Goal: Task Accomplishment & Management: Manage account settings

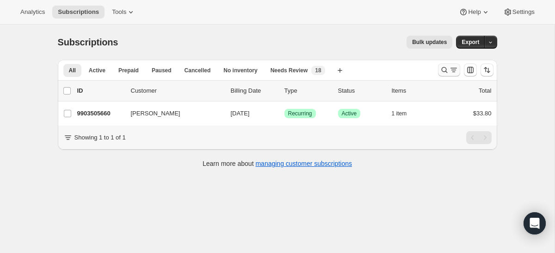
click at [452, 68] on icon "Search and filter results" at bounding box center [453, 69] width 9 height 9
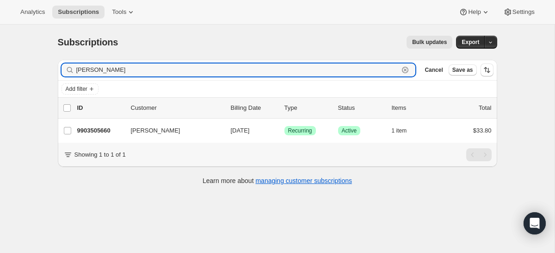
click at [407, 70] on icon "button" at bounding box center [405, 69] width 9 height 9
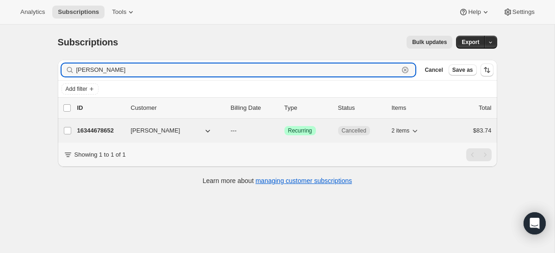
type input "[PERSON_NAME]"
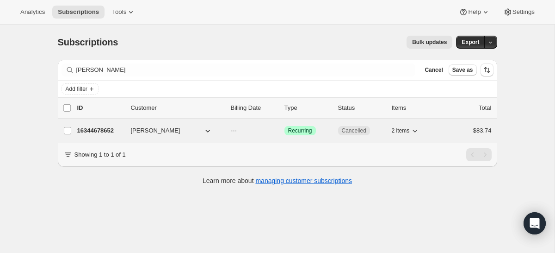
click at [195, 131] on button "[PERSON_NAME]" at bounding box center [171, 130] width 93 height 15
click at [89, 130] on p "16344678652" at bounding box center [100, 130] width 46 height 9
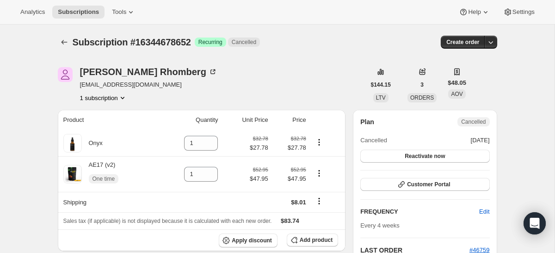
click at [479, 124] on span "Cancelled" at bounding box center [473, 121] width 25 height 7
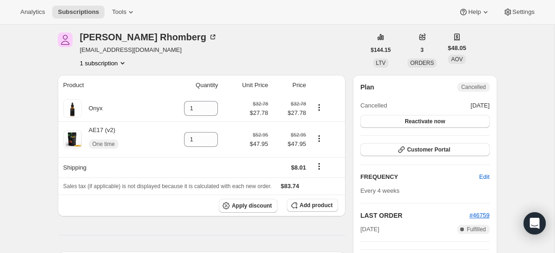
scroll to position [34, 0]
click at [393, 124] on button "Reactivate now" at bounding box center [424, 122] width 129 height 13
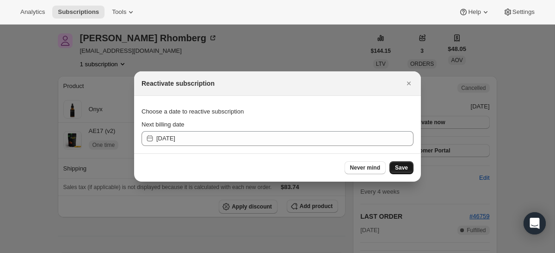
click at [406, 164] on span "Save" at bounding box center [401, 167] width 13 height 7
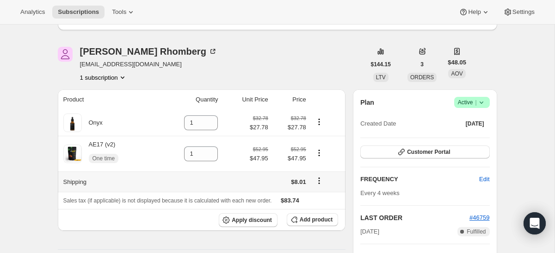
scroll to position [65, 0]
